Goal: Task Accomplishment & Management: Manage account settings

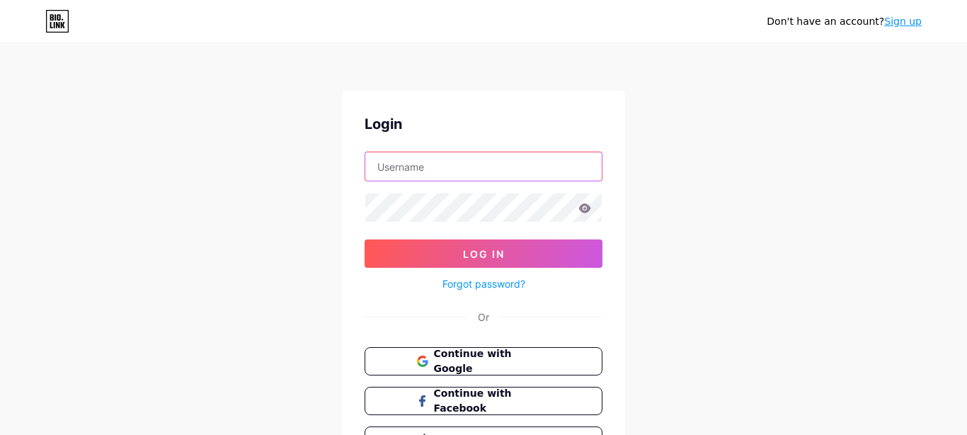
type input "[EMAIL_ADDRESS][DOMAIN_NAME]"
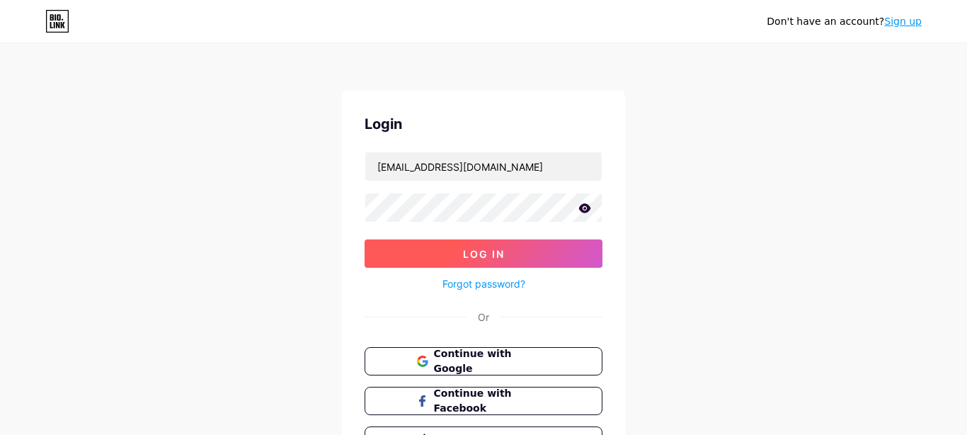
click at [478, 258] on span "Log In" at bounding box center [484, 254] width 42 height 12
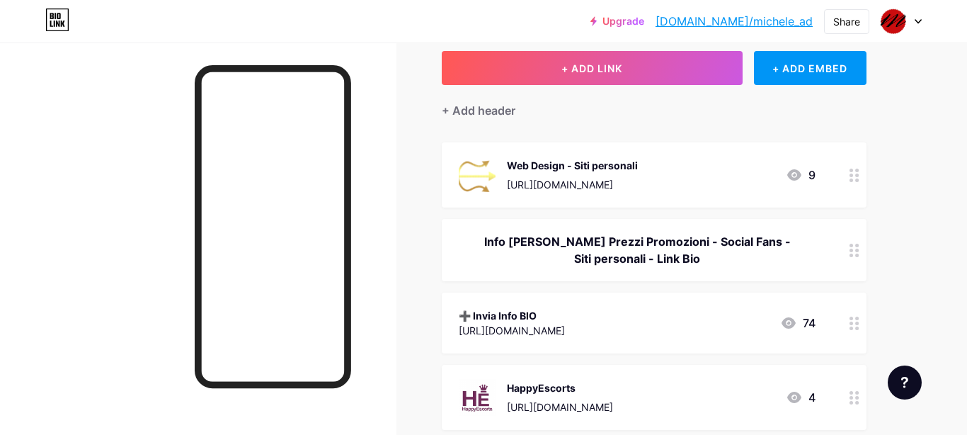
scroll to position [161, 0]
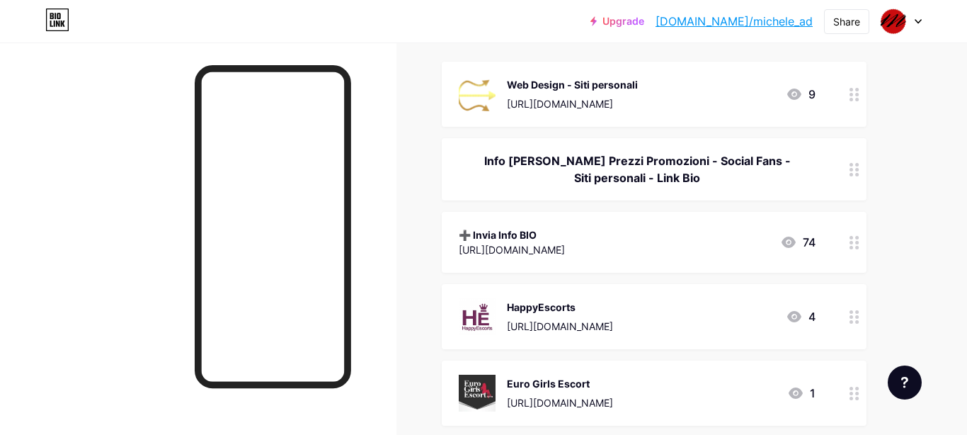
click at [793, 243] on icon at bounding box center [789, 242] width 14 height 11
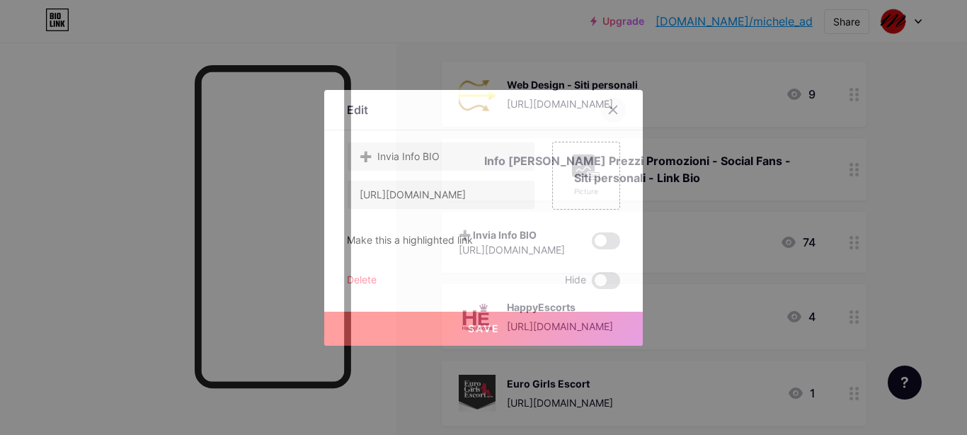
click at [618, 108] on icon at bounding box center [613, 109] width 11 height 11
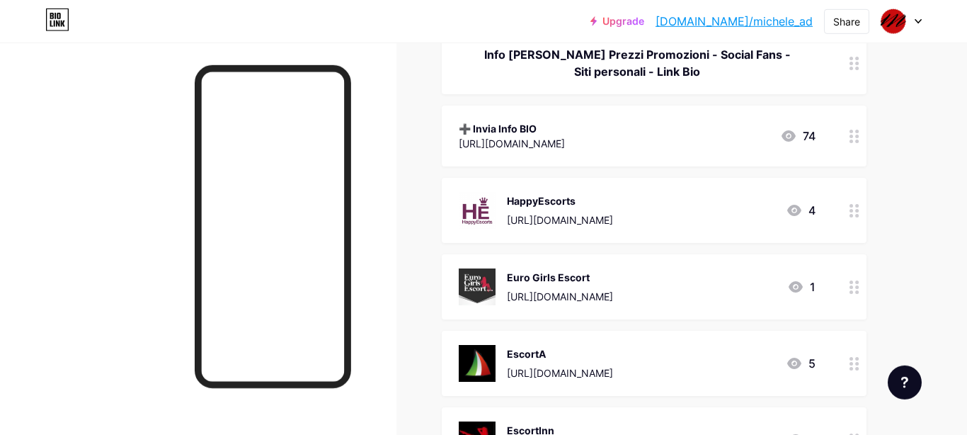
scroll to position [242, 0]
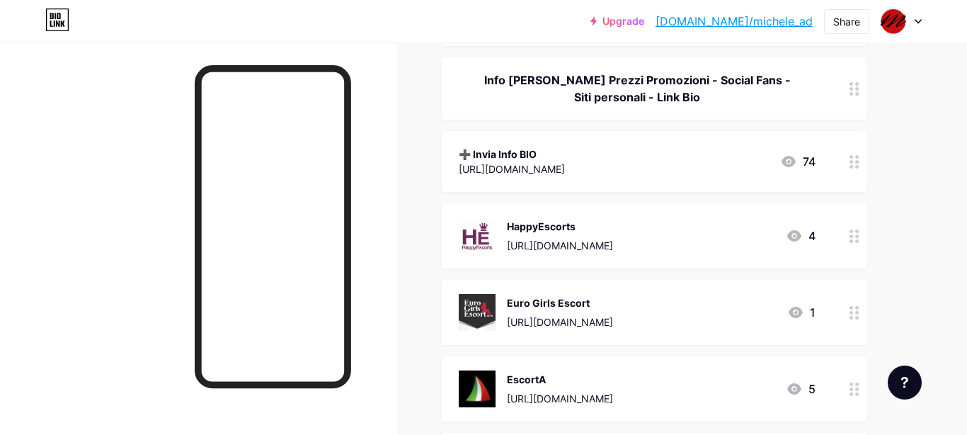
click at [918, 20] on icon at bounding box center [918, 21] width 7 height 5
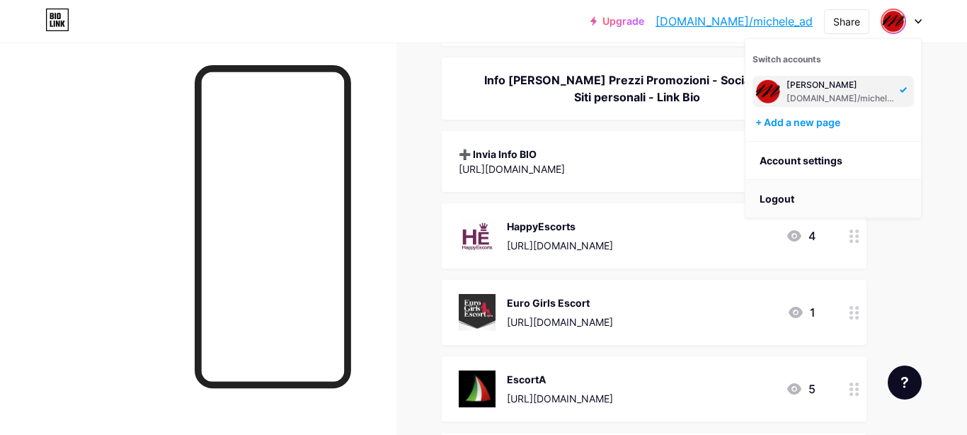
click at [804, 194] on li "Logout" at bounding box center [834, 199] width 176 height 38
